Goal: Task Accomplishment & Management: Manage account settings

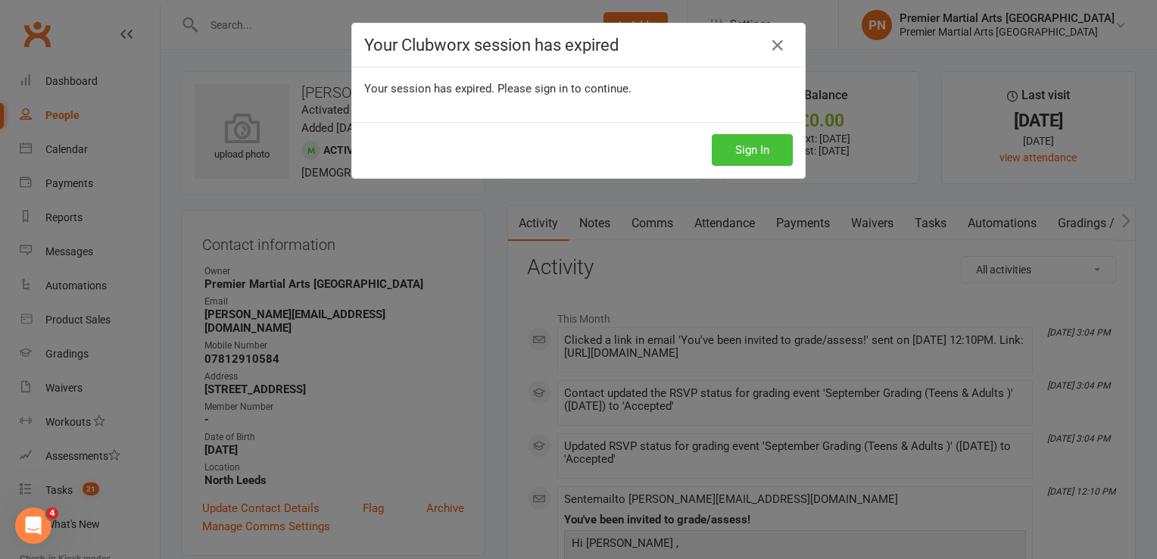
click at [737, 150] on button "Sign In" at bounding box center [752, 150] width 81 height 32
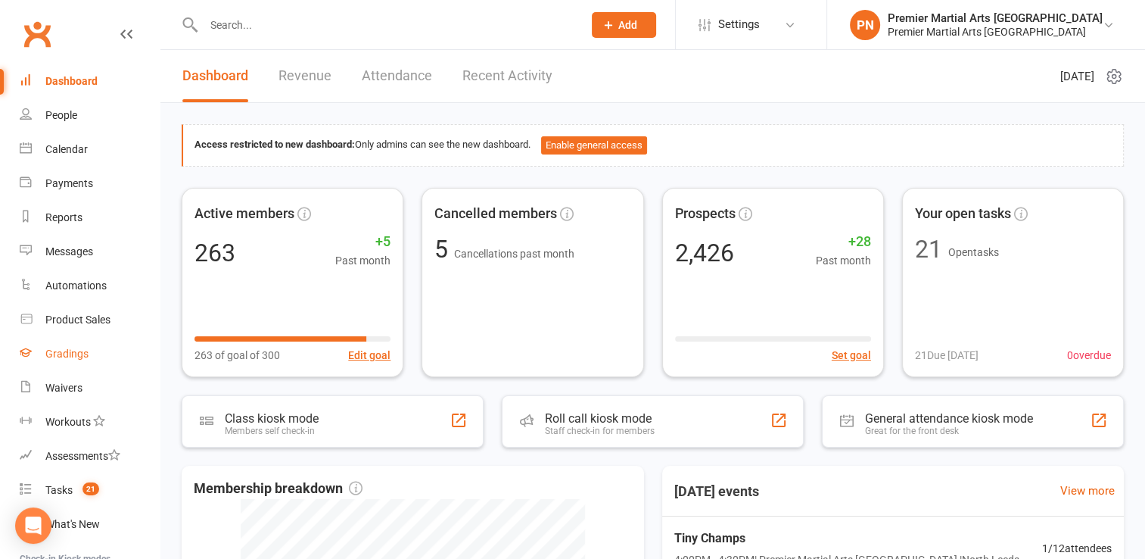
click at [79, 357] on div "Gradings" at bounding box center [66, 354] width 43 height 12
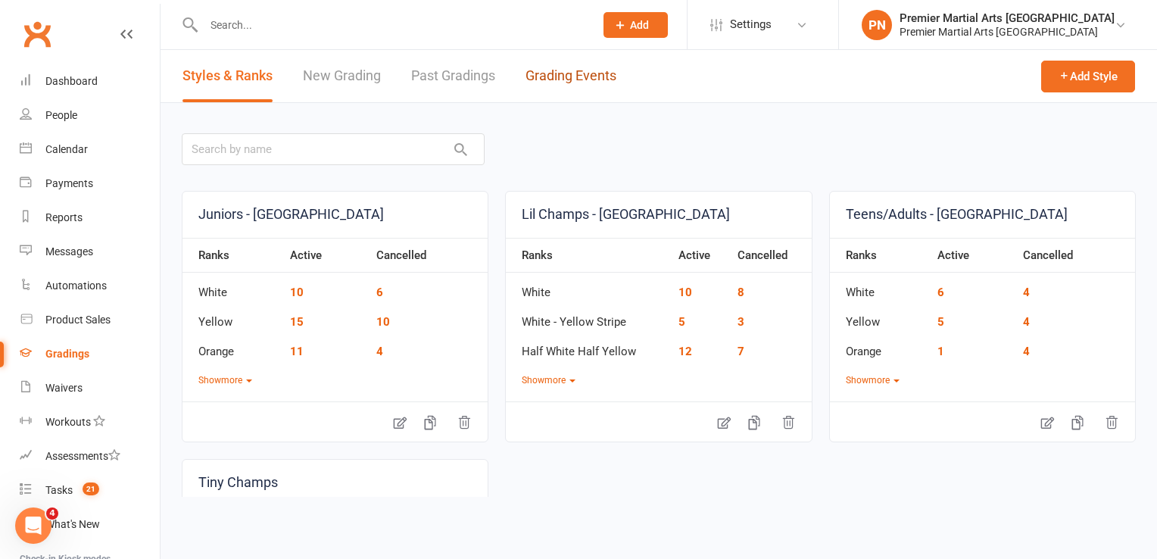
click at [578, 76] on link "Grading Events" at bounding box center [570, 76] width 91 height 52
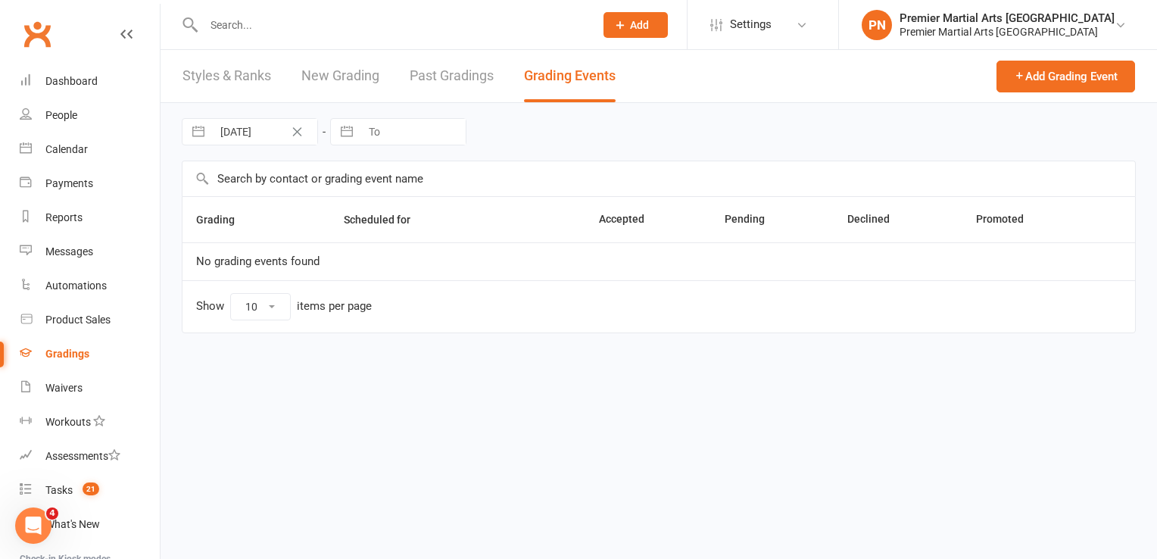
select select "25"
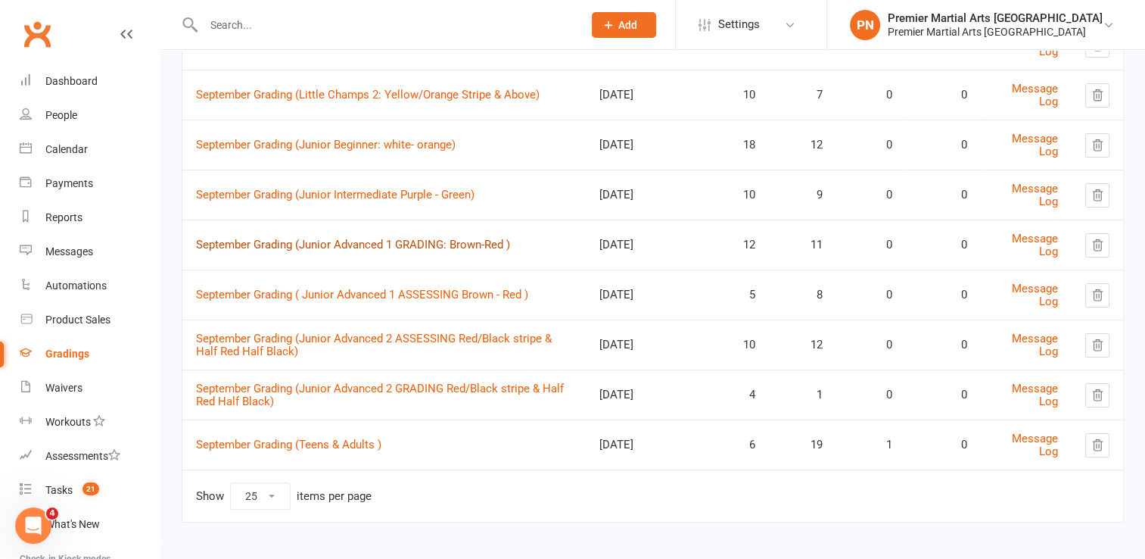
scroll to position [276, 0]
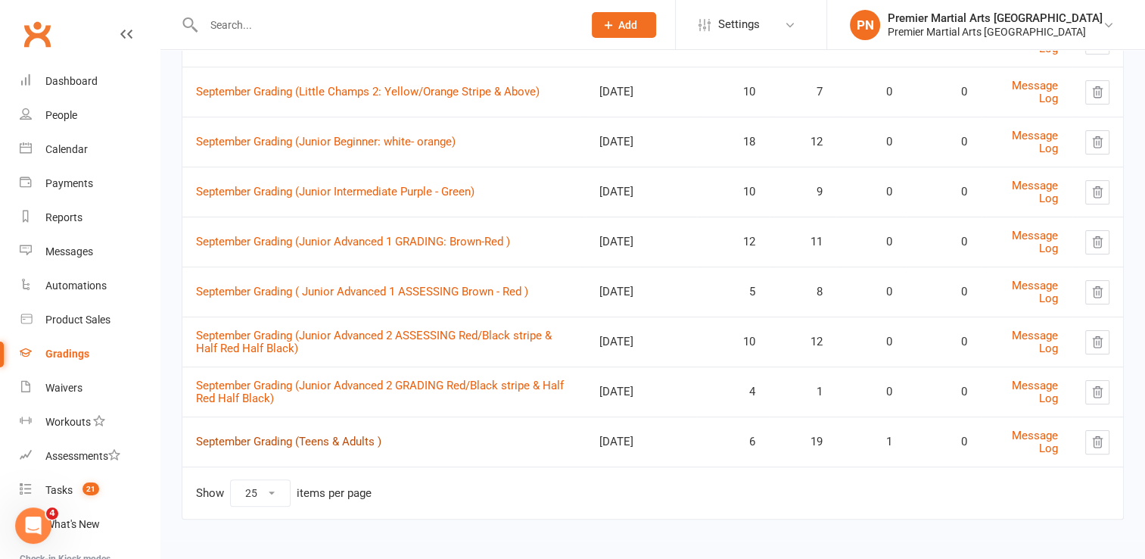
click at [344, 438] on link "September Grading (Teens & Adults )" at bounding box center [288, 442] width 185 height 14
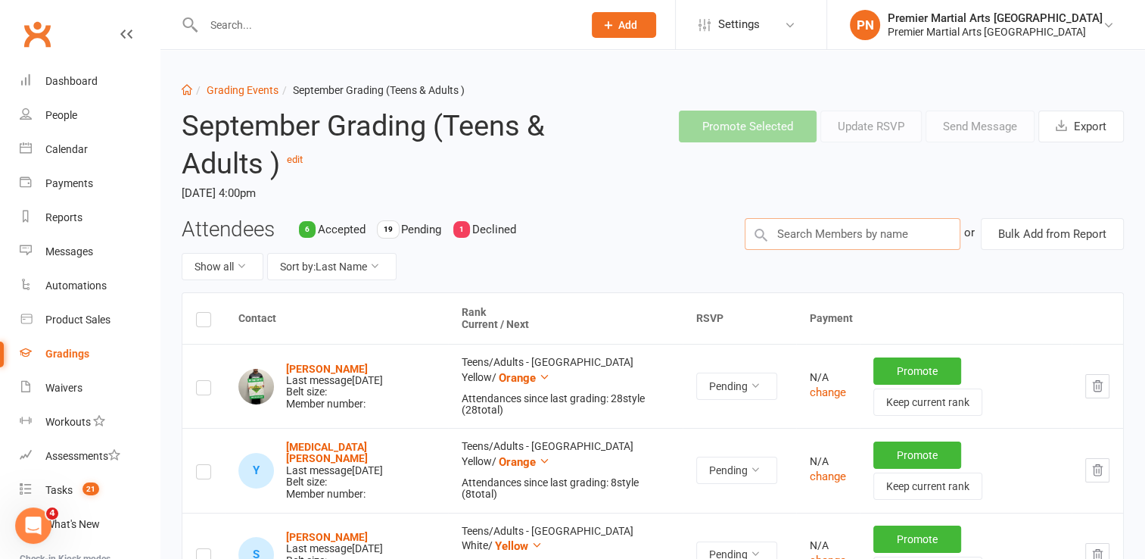
click at [849, 232] on input "text" at bounding box center [853, 234] width 216 height 32
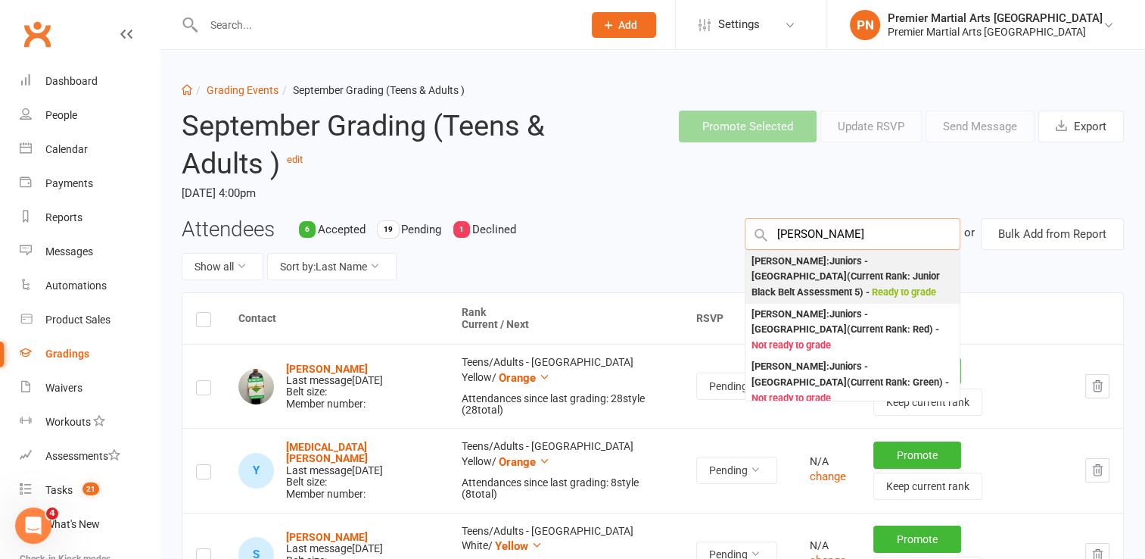
type input "[PERSON_NAME]"
click at [806, 272] on div "[PERSON_NAME] : Juniors - [GEOGRAPHIC_DATA] (Current Rank: Junior Black Belt As…" at bounding box center [853, 277] width 202 height 47
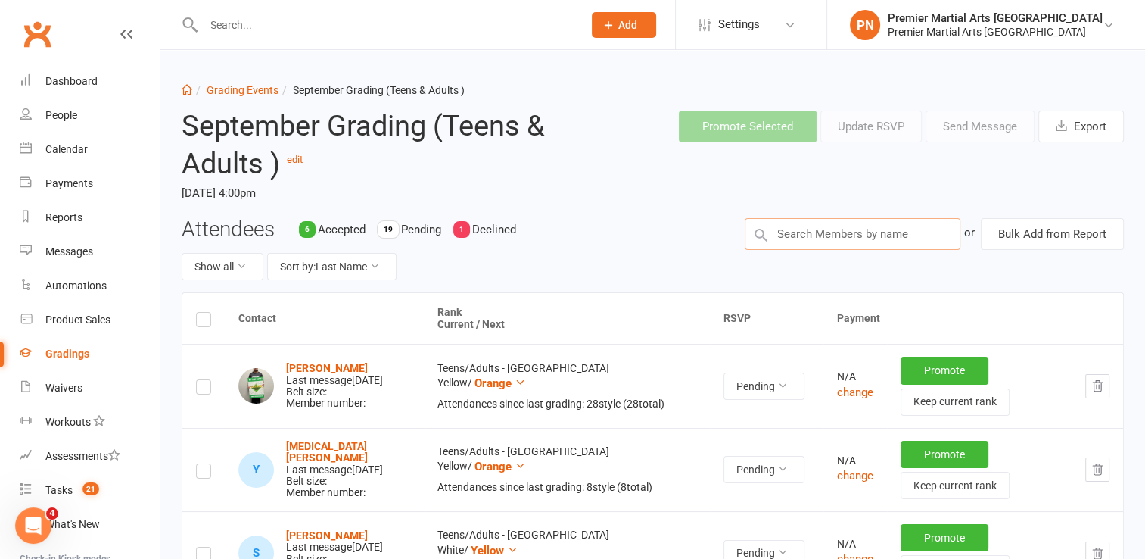
click at [824, 237] on input "text" at bounding box center [853, 234] width 216 height 32
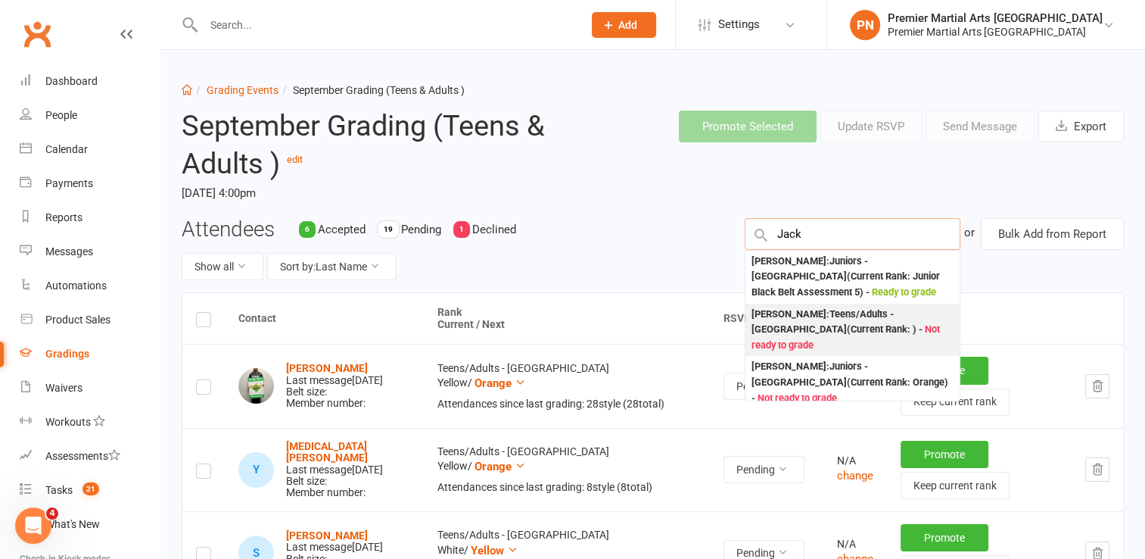
type input "Jack"
click at [801, 318] on div "[PERSON_NAME] : Teens/Adults - [GEOGRAPHIC_DATA] (Current Rank: ) - Not ready t…" at bounding box center [853, 330] width 202 height 47
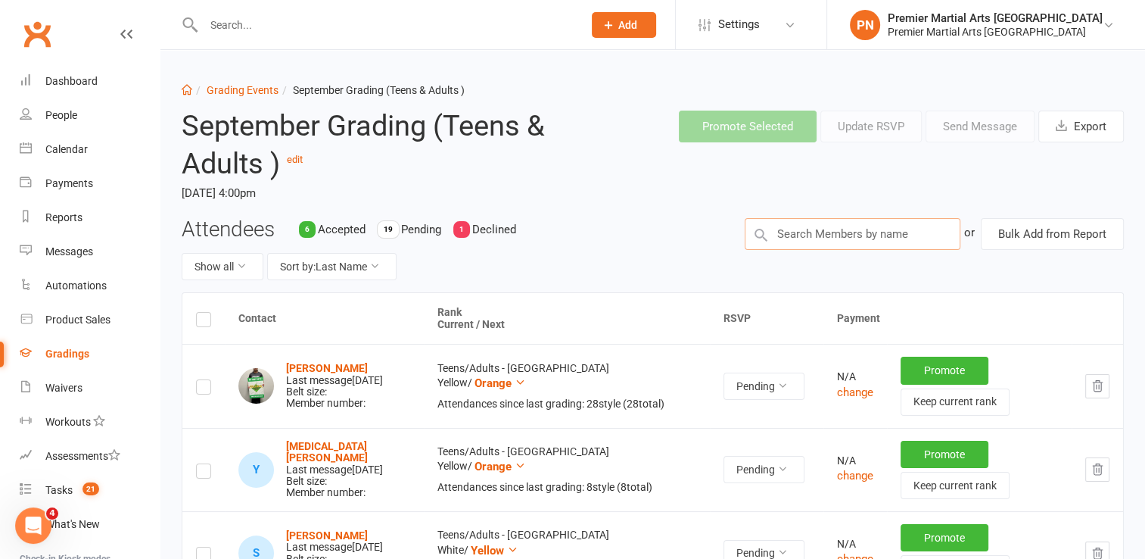
click at [842, 236] on input "text" at bounding box center [853, 234] width 216 height 32
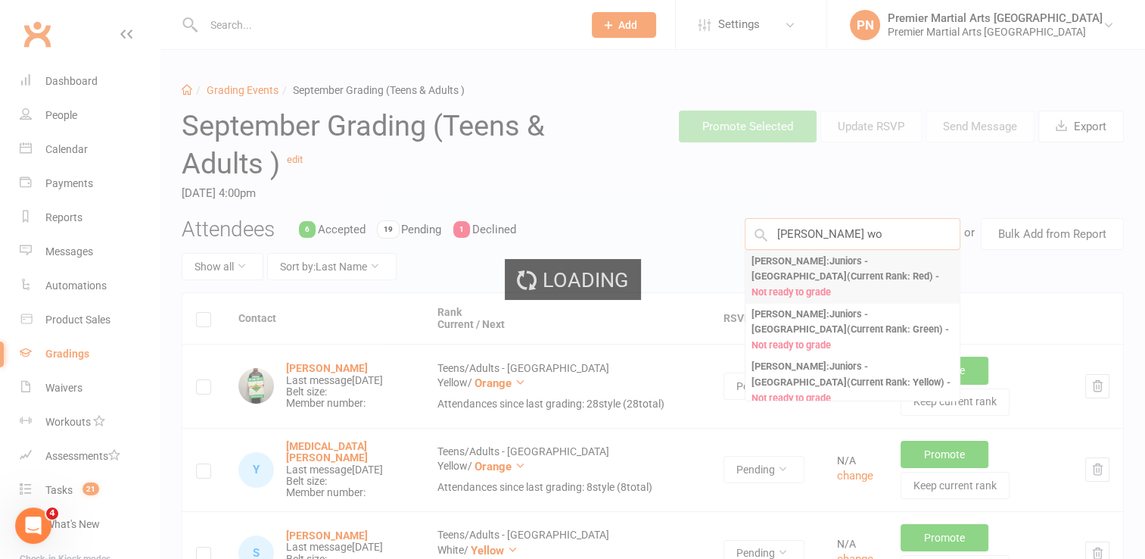
type input "[PERSON_NAME]"
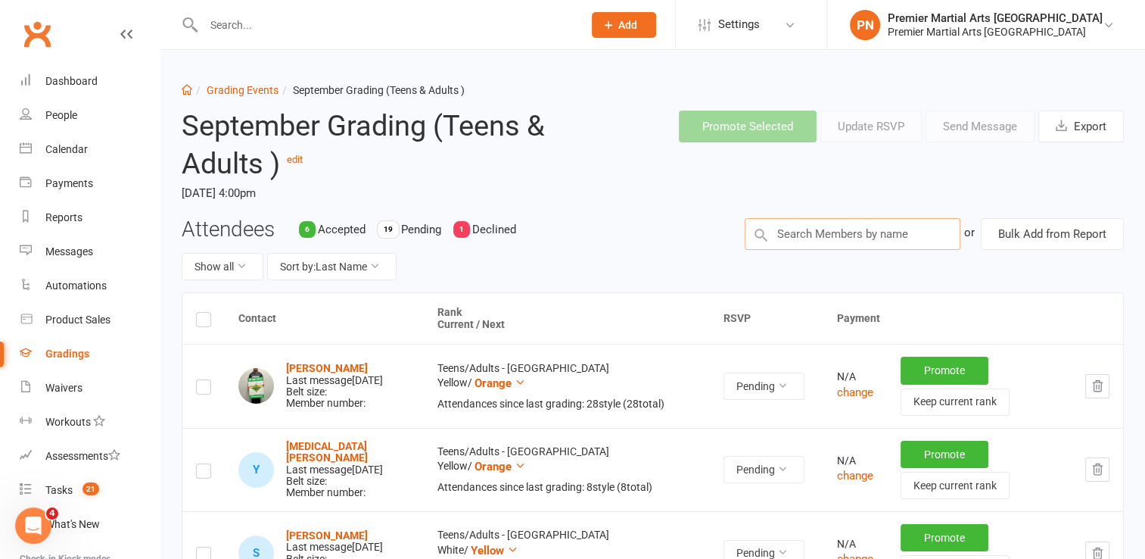
click at [812, 235] on input "text" at bounding box center [853, 234] width 216 height 32
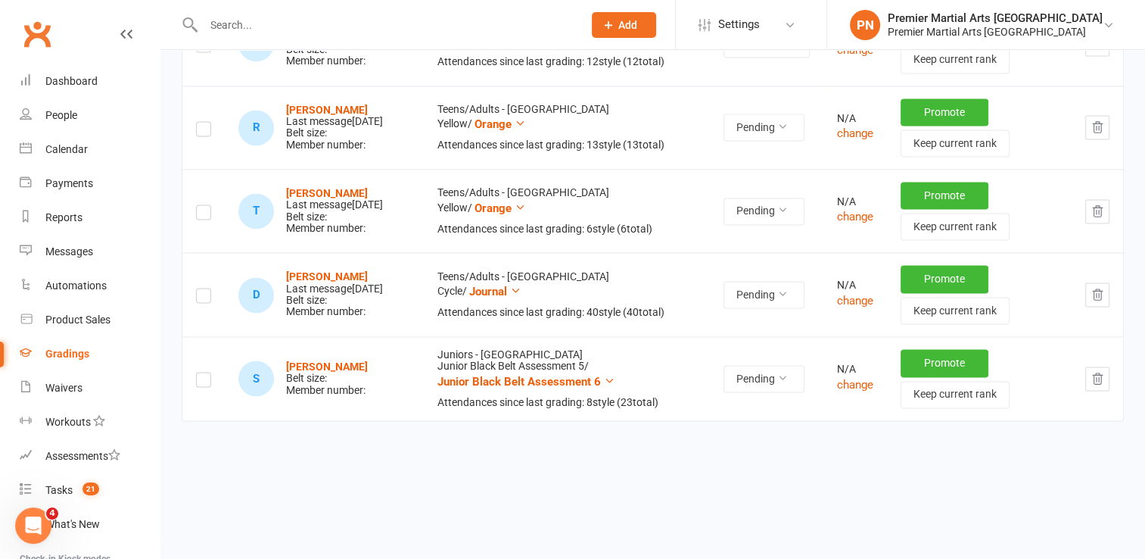
scroll to position [2265, 0]
click at [1093, 380] on icon "button" at bounding box center [1098, 378] width 14 height 14
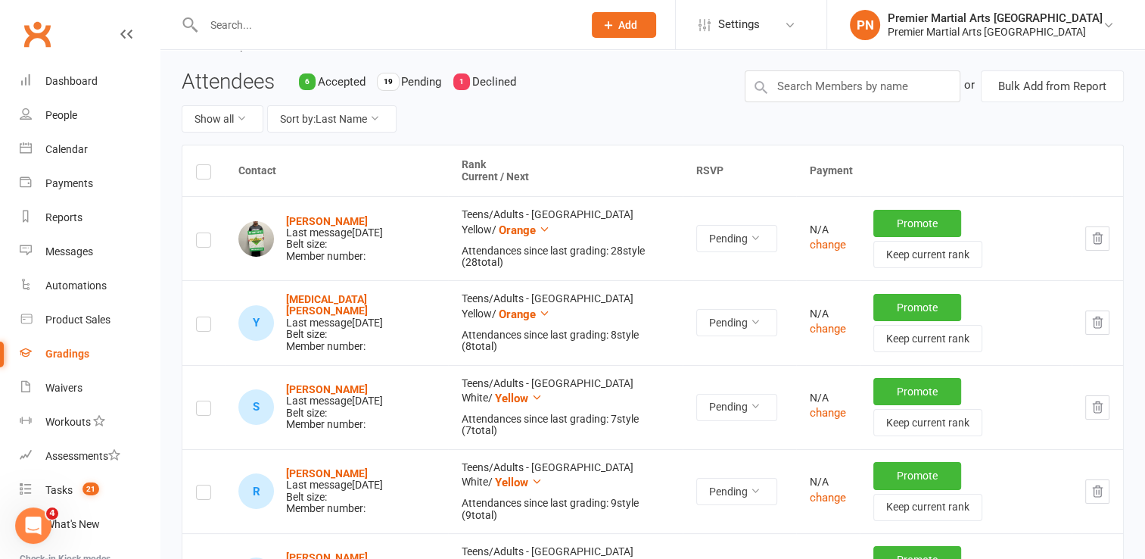
scroll to position [0, 0]
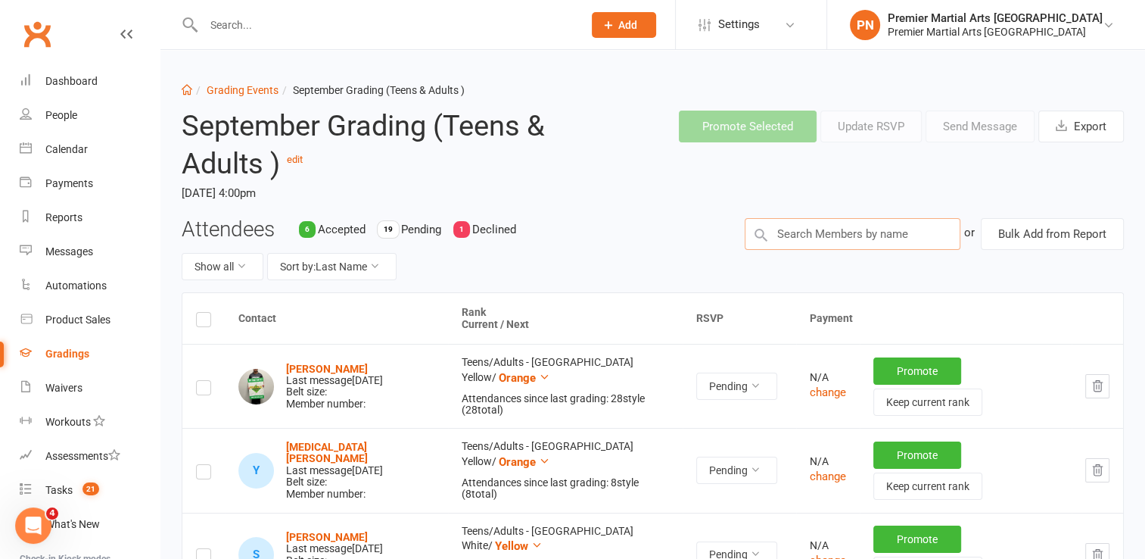
click at [796, 231] on input "text" at bounding box center [853, 234] width 216 height 32
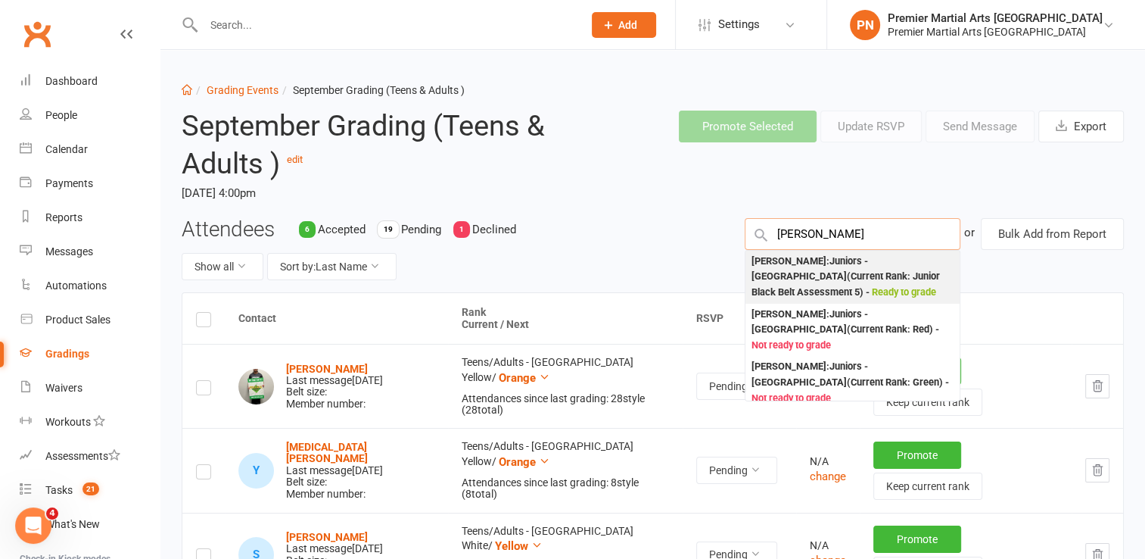
type input "[PERSON_NAME]"
click at [789, 270] on div "[PERSON_NAME] : Juniors - [GEOGRAPHIC_DATA] (Current Rank: Junior Black Belt As…" at bounding box center [853, 277] width 202 height 47
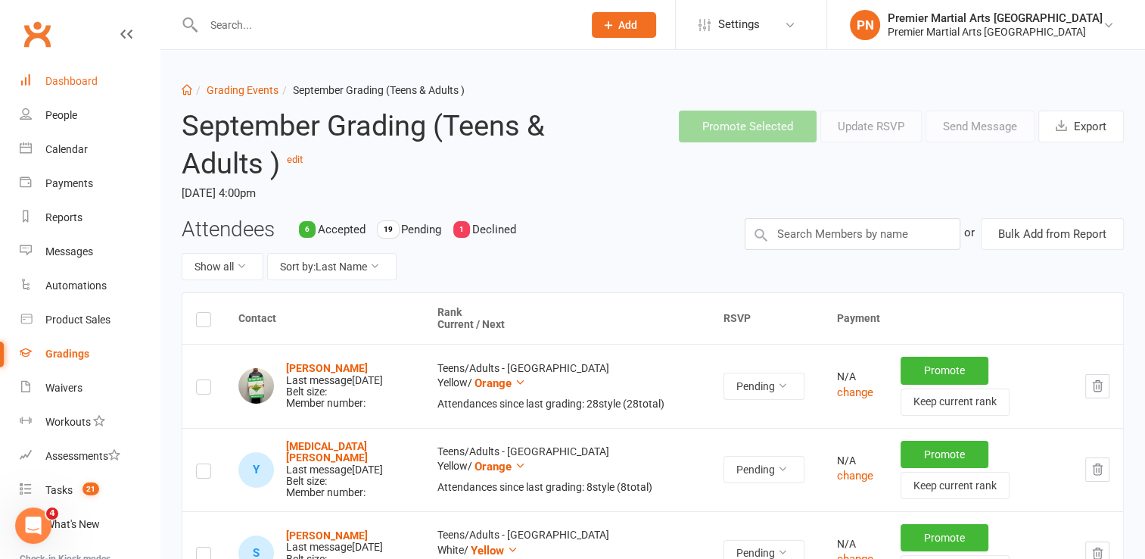
click at [79, 81] on div "Dashboard" at bounding box center [71, 81] width 52 height 12
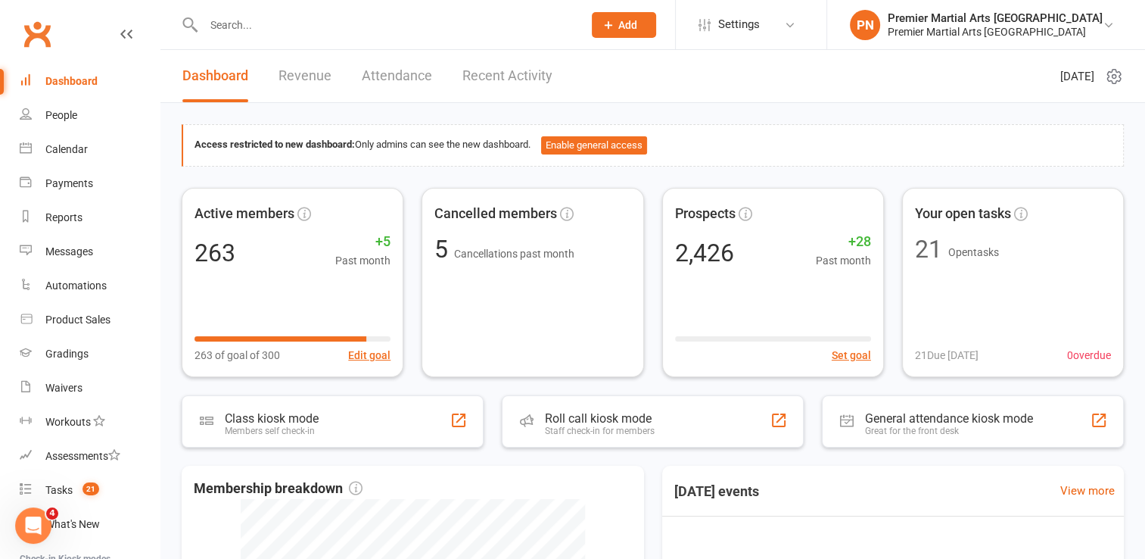
click at [451, 24] on input "text" at bounding box center [385, 24] width 373 height 21
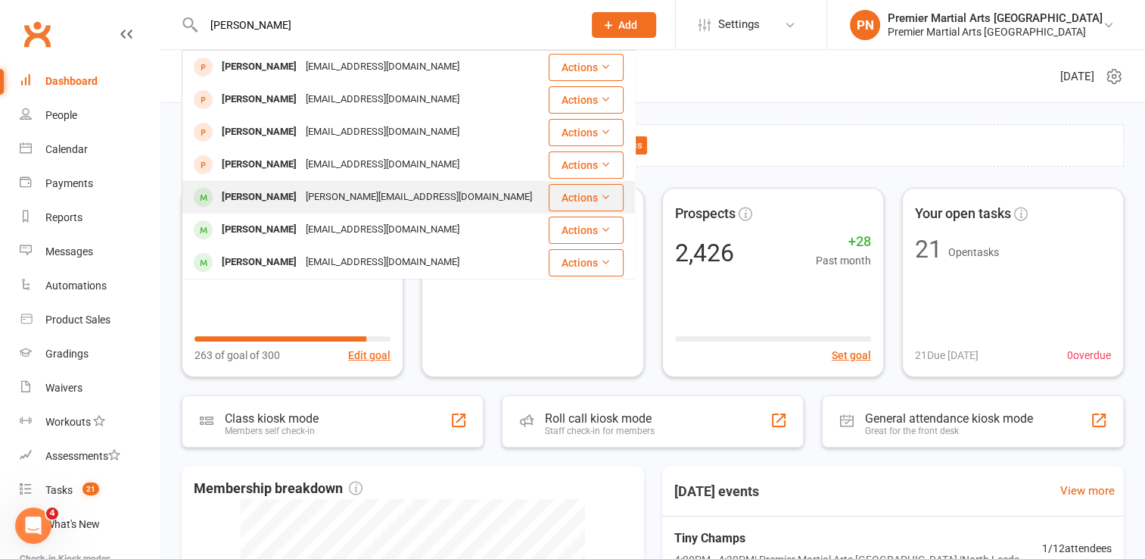
type input "[PERSON_NAME]"
click at [357, 200] on div "[PERSON_NAME][EMAIL_ADDRESS][DOMAIN_NAME]" at bounding box center [418, 197] width 235 height 22
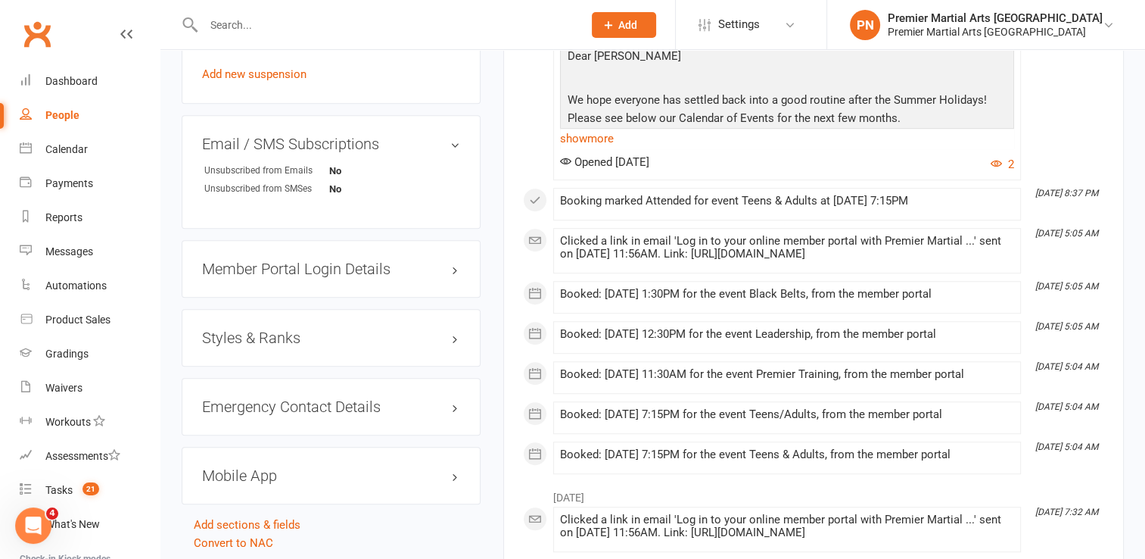
scroll to position [1060, 0]
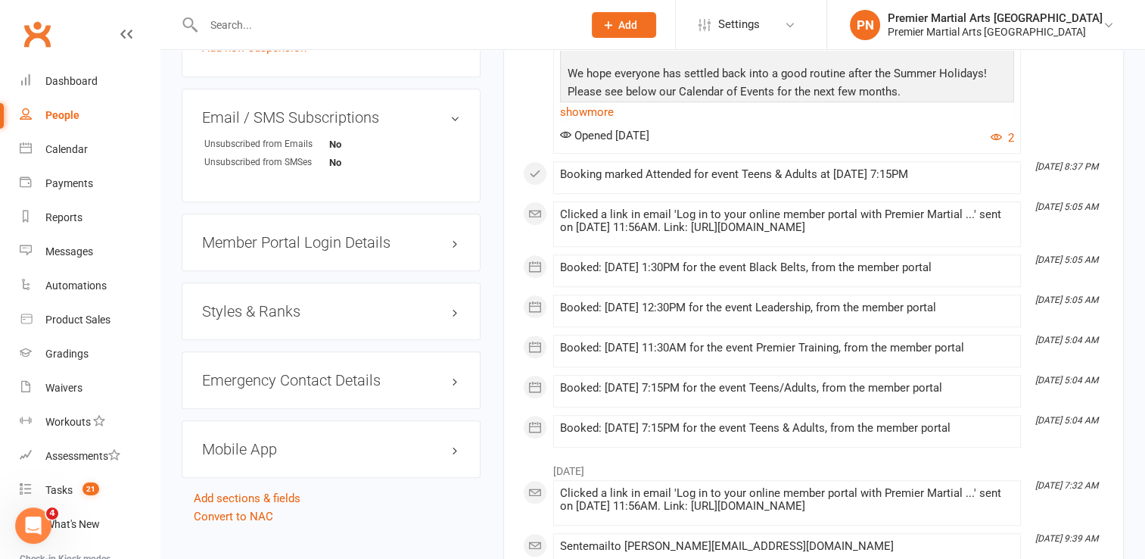
click at [454, 303] on h3 "Styles & Ranks" at bounding box center [331, 311] width 258 height 17
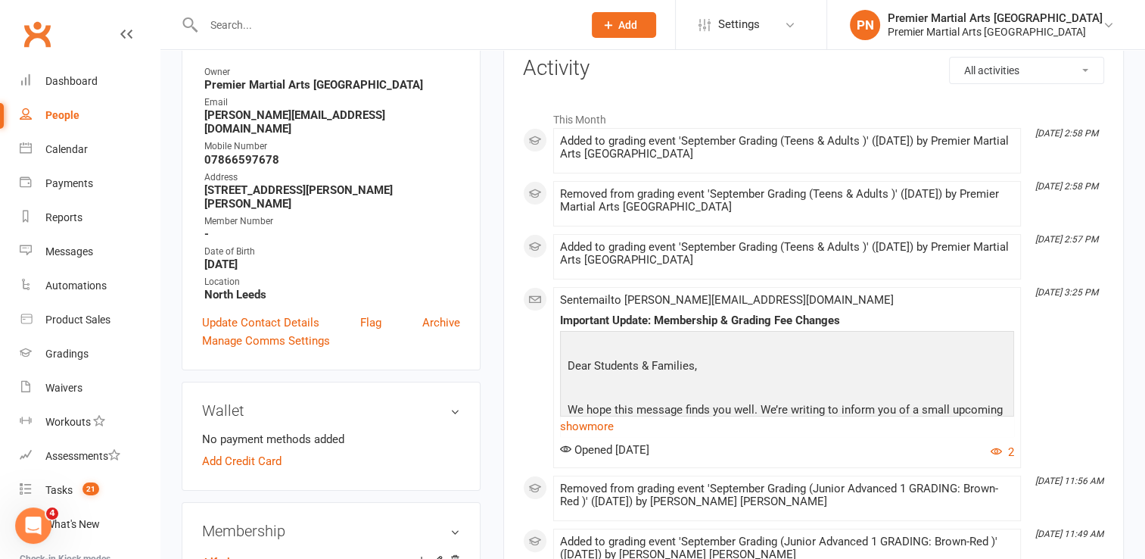
scroll to position [0, 0]
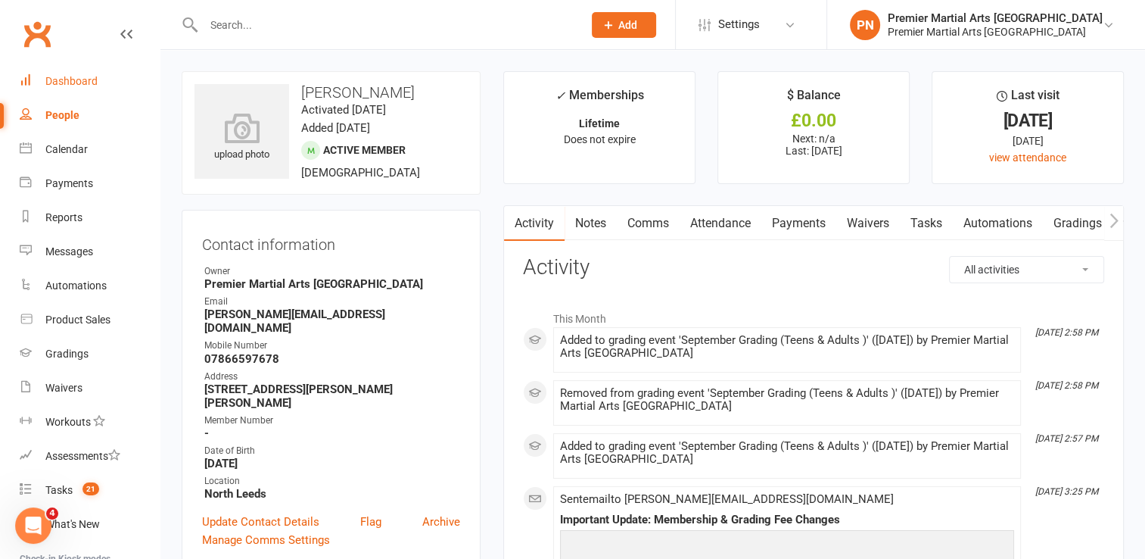
click at [82, 82] on div "Dashboard" at bounding box center [71, 81] width 52 height 12
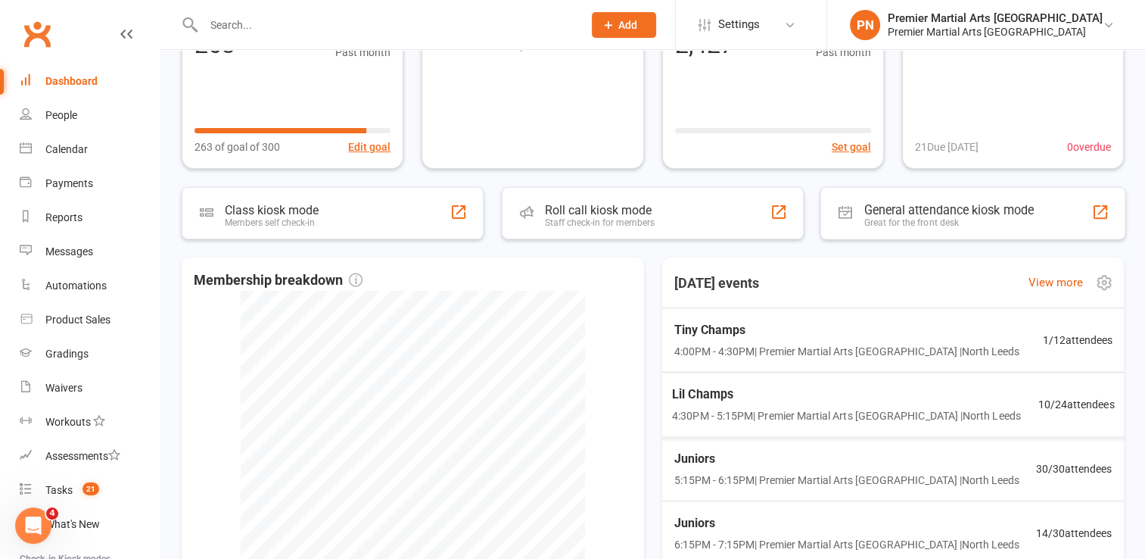
scroll to position [227, 0]
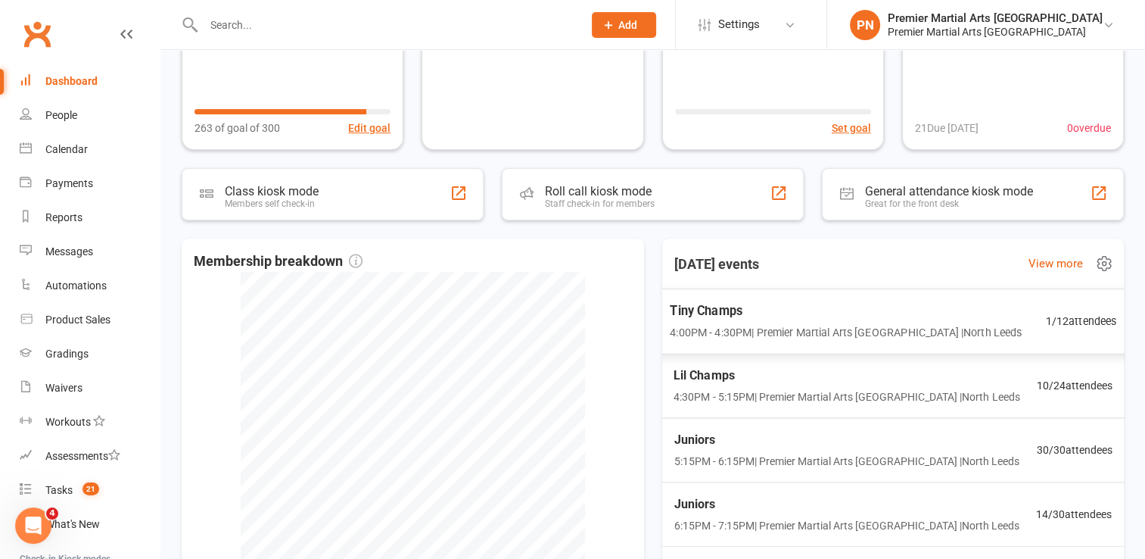
click at [840, 313] on span "Tiny Champs" at bounding box center [846, 311] width 352 height 20
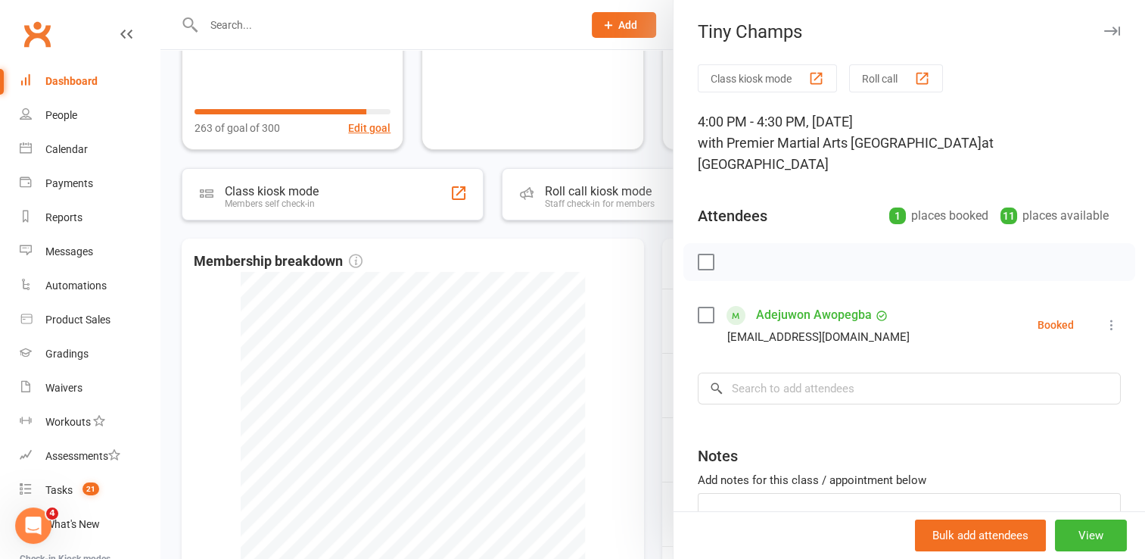
click at [1105, 29] on icon "button" at bounding box center [1113, 30] width 16 height 9
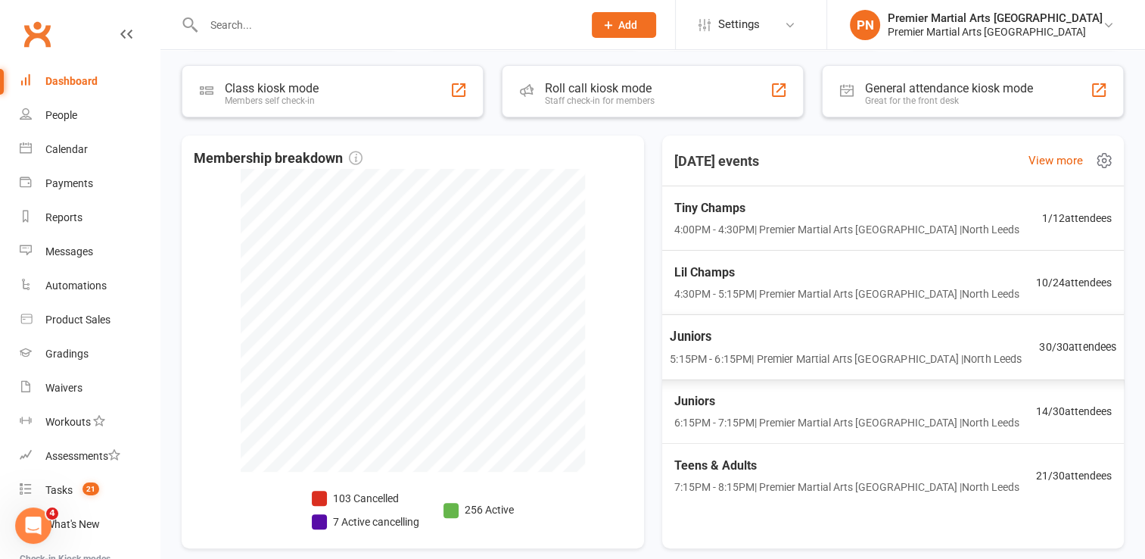
scroll to position [379, 0]
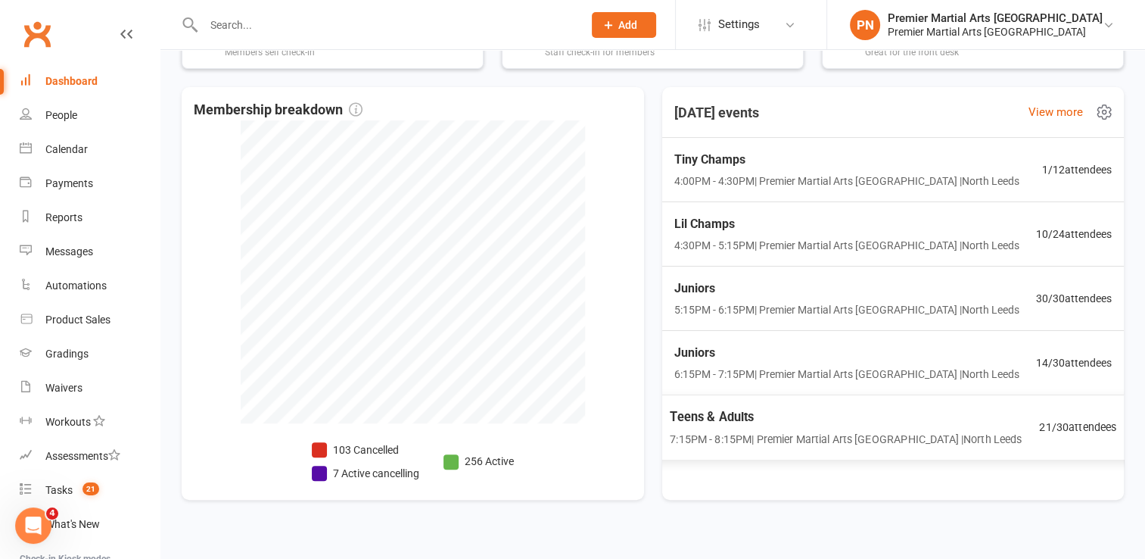
click at [793, 421] on span "Teens & Adults" at bounding box center [846, 417] width 352 height 20
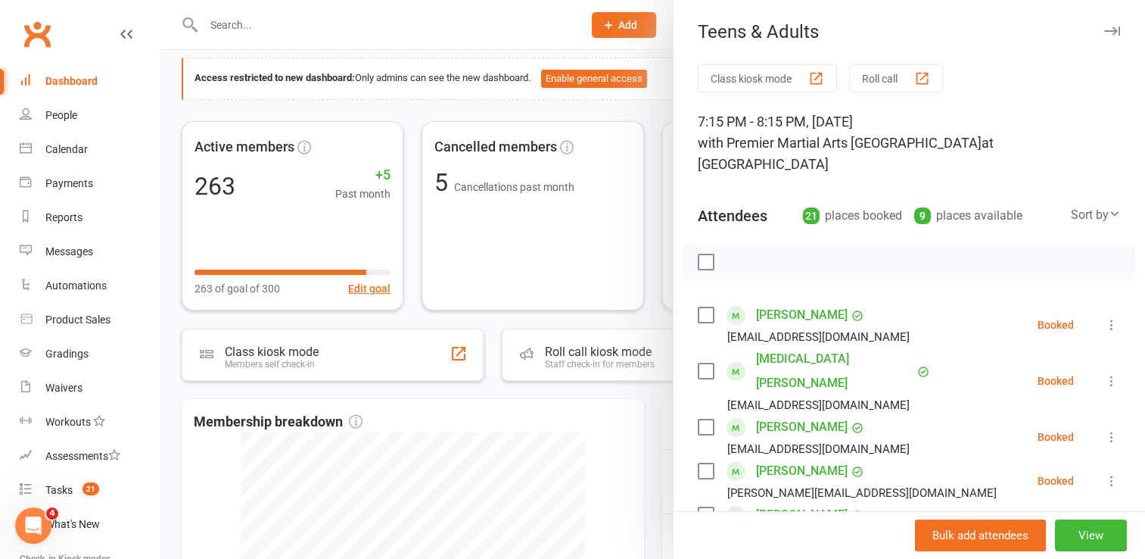
scroll to position [0, 0]
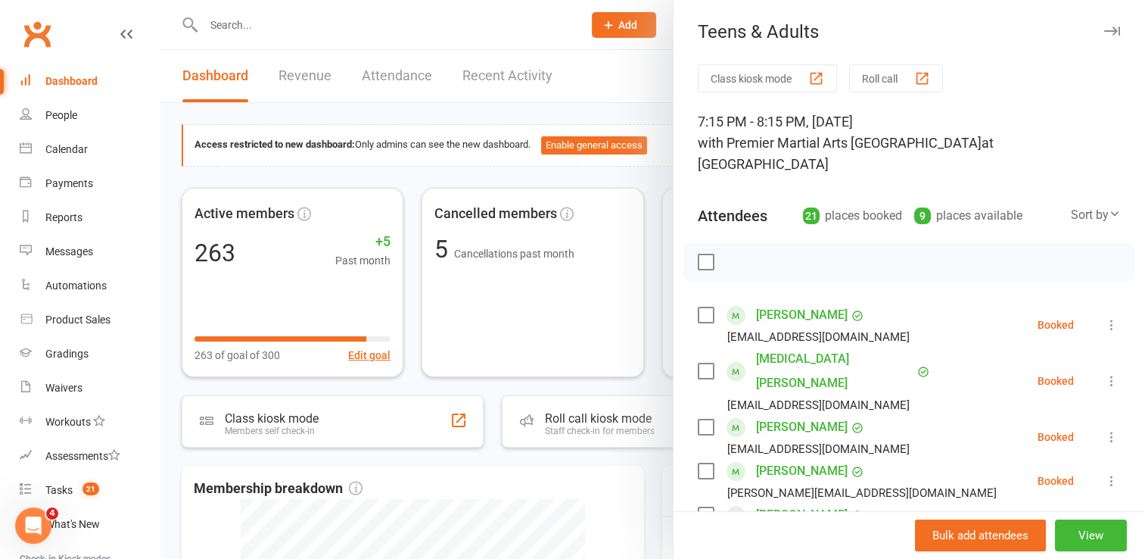
click at [1103, 24] on button "button" at bounding box center [1112, 31] width 18 height 18
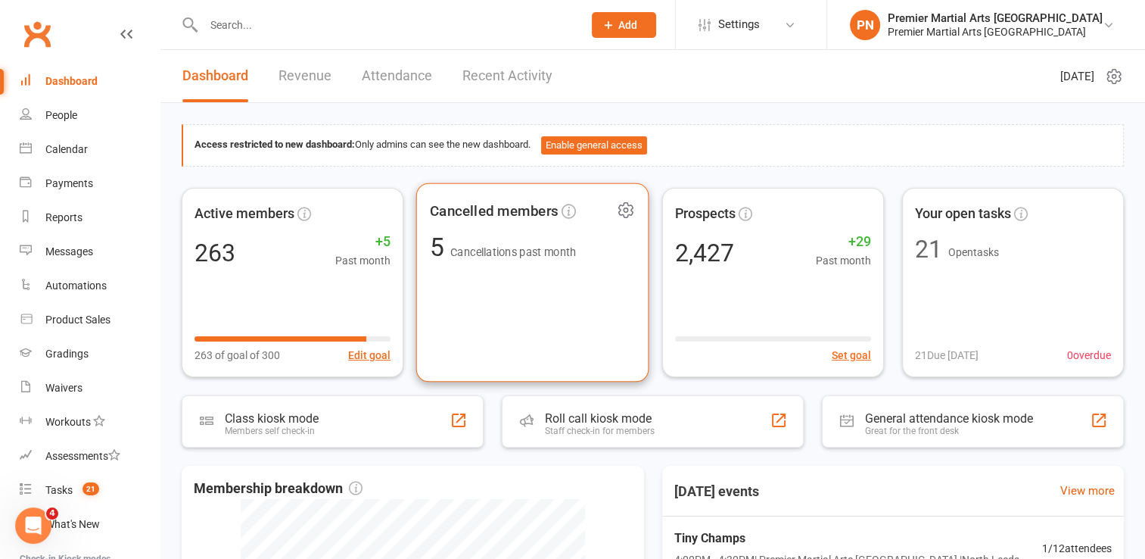
click at [467, 295] on div "Cancelled members 5 Cancellations past month" at bounding box center [532, 281] width 233 height 199
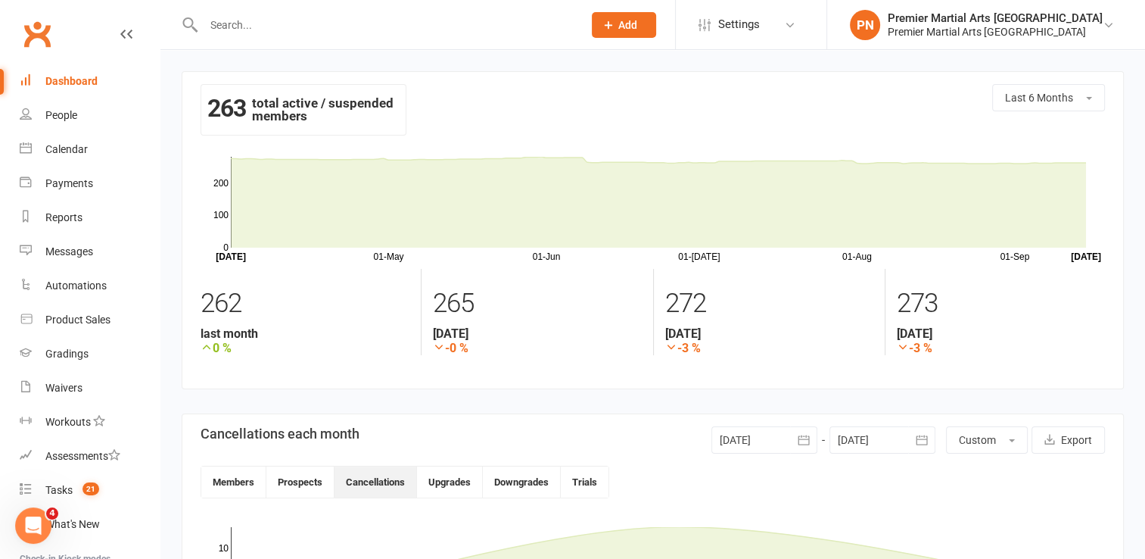
click at [73, 77] on div "Dashboard" at bounding box center [71, 81] width 52 height 12
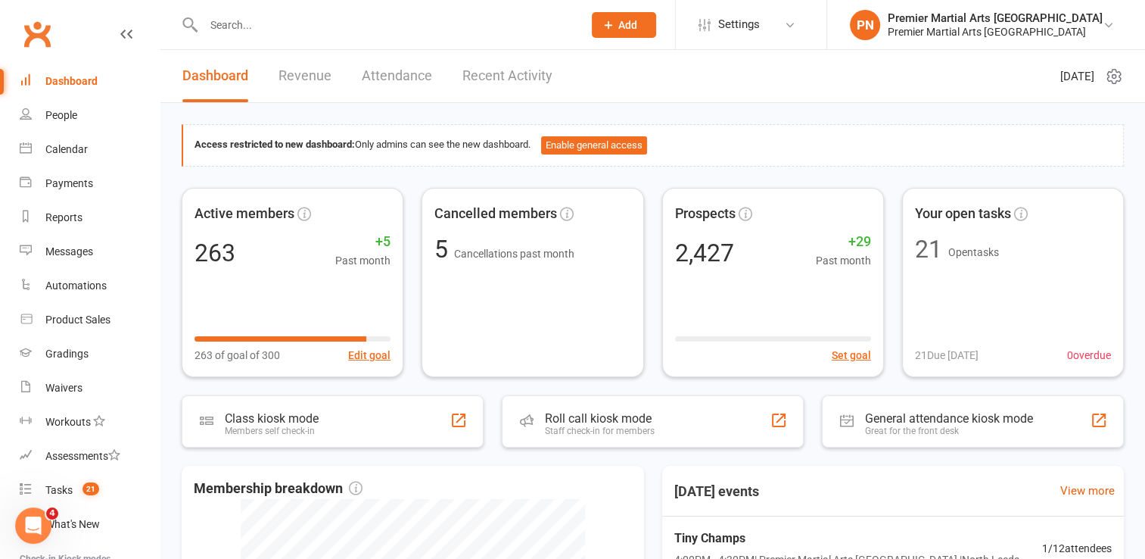
click at [435, 18] on input "text" at bounding box center [385, 24] width 373 height 21
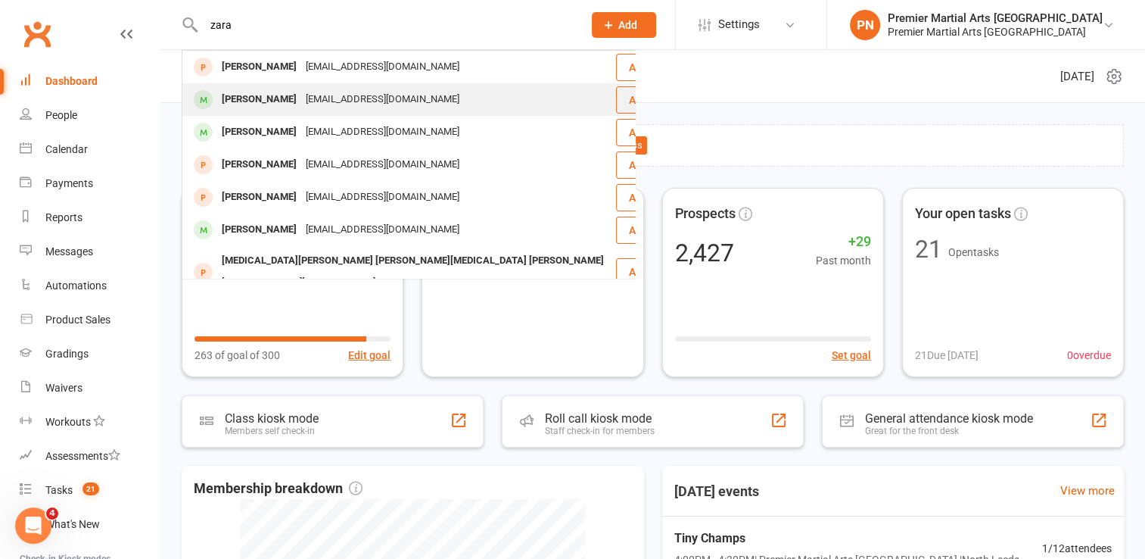
type input "zara"
click at [345, 111] on div "[EMAIL_ADDRESS][DOMAIN_NAME]" at bounding box center [382, 100] width 163 height 22
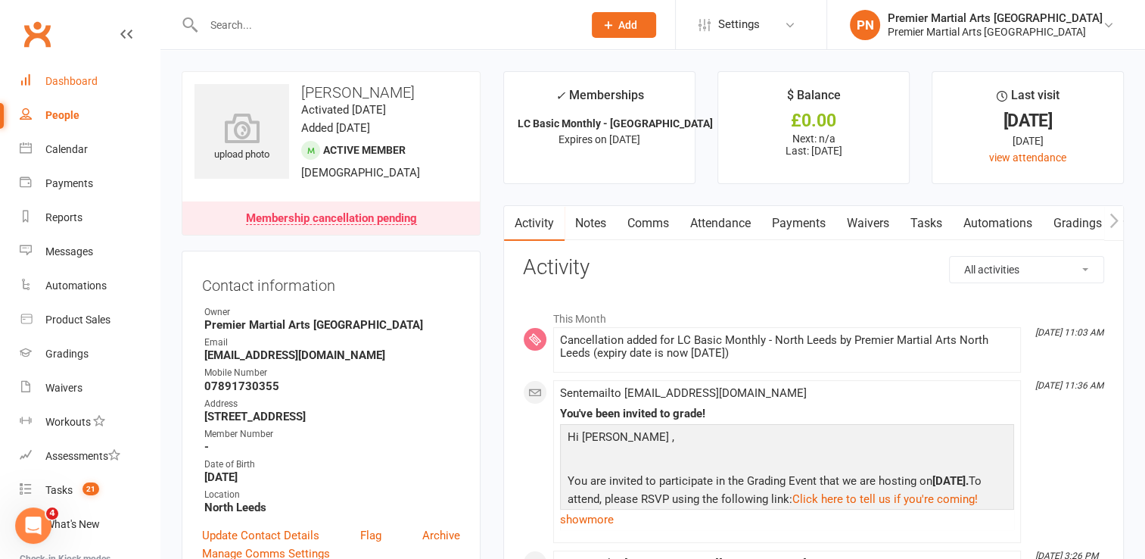
click at [64, 83] on div "Dashboard" at bounding box center [71, 81] width 52 height 12
